Goal: Task Accomplishment & Management: Manage account settings

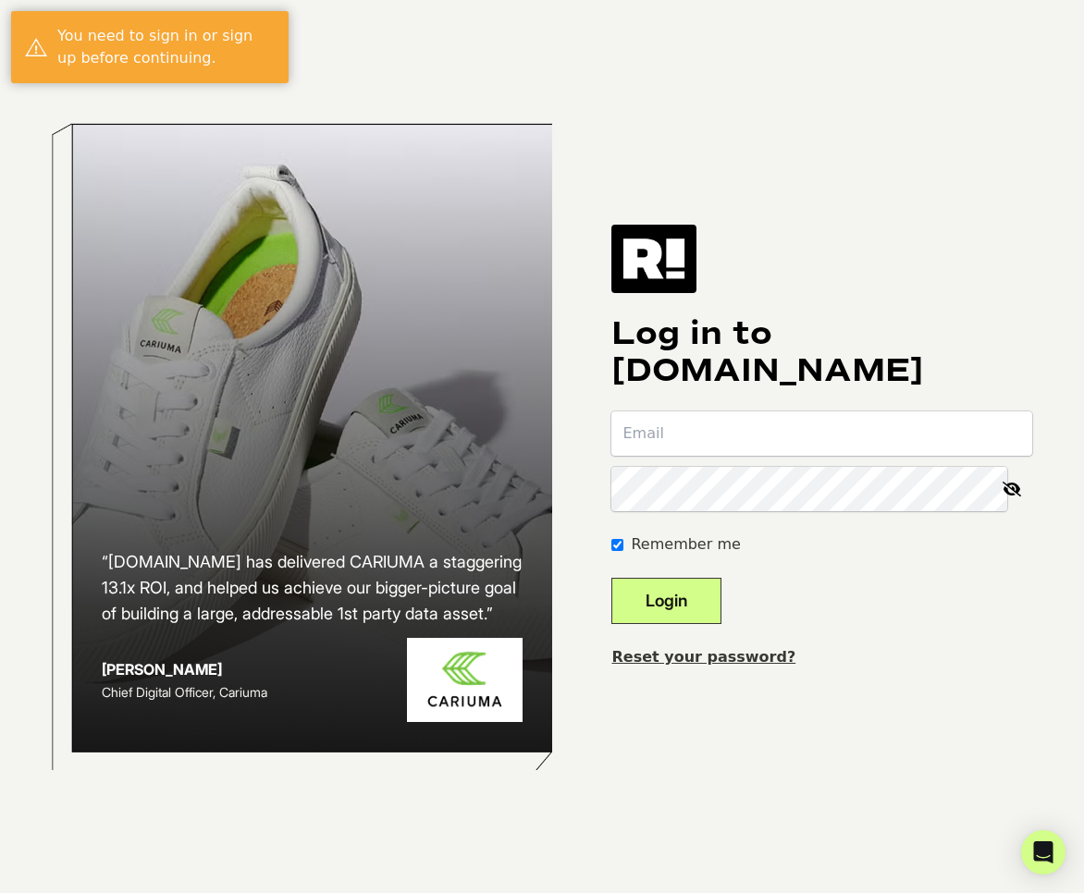
click at [780, 419] on input "email" at bounding box center [821, 434] width 421 height 44
type input "test@pr13labs.com"
click at [688, 592] on button "Login" at bounding box center [666, 601] width 110 height 46
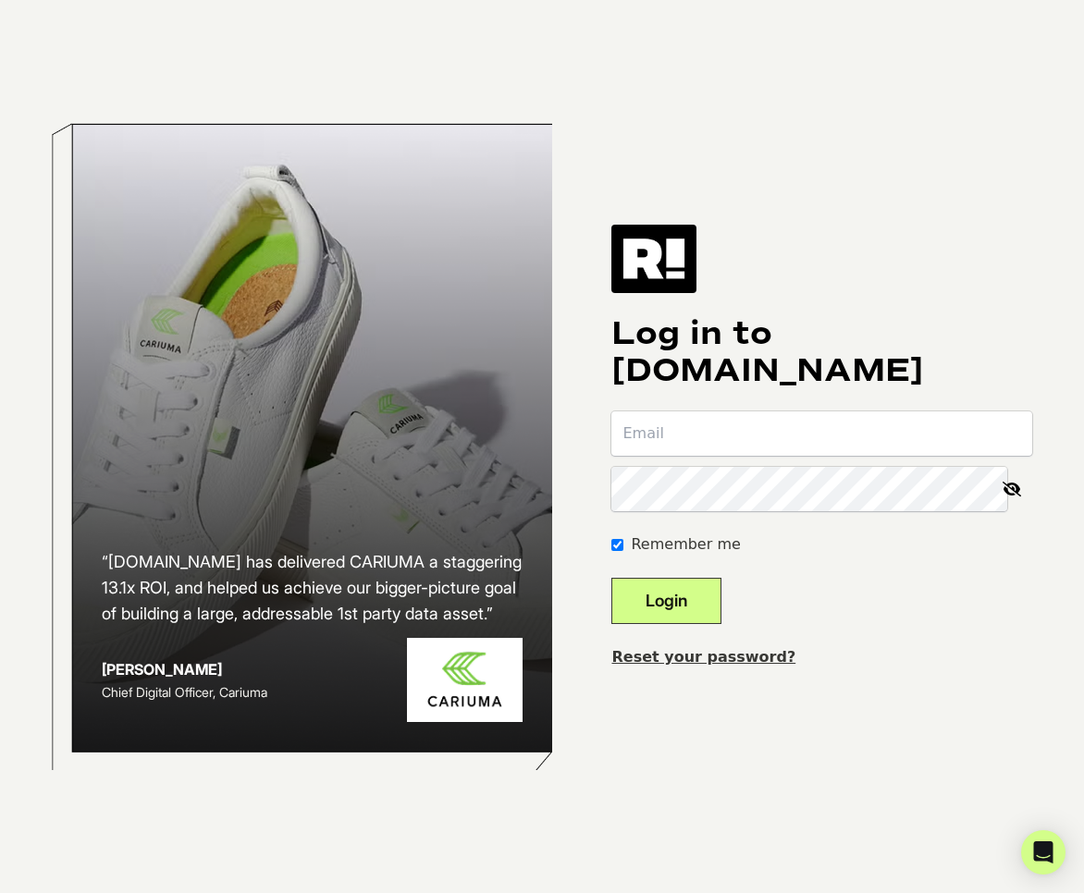
click at [765, 659] on link "Reset your password?" at bounding box center [703, 657] width 184 height 18
